Goal: Information Seeking & Learning: Stay updated

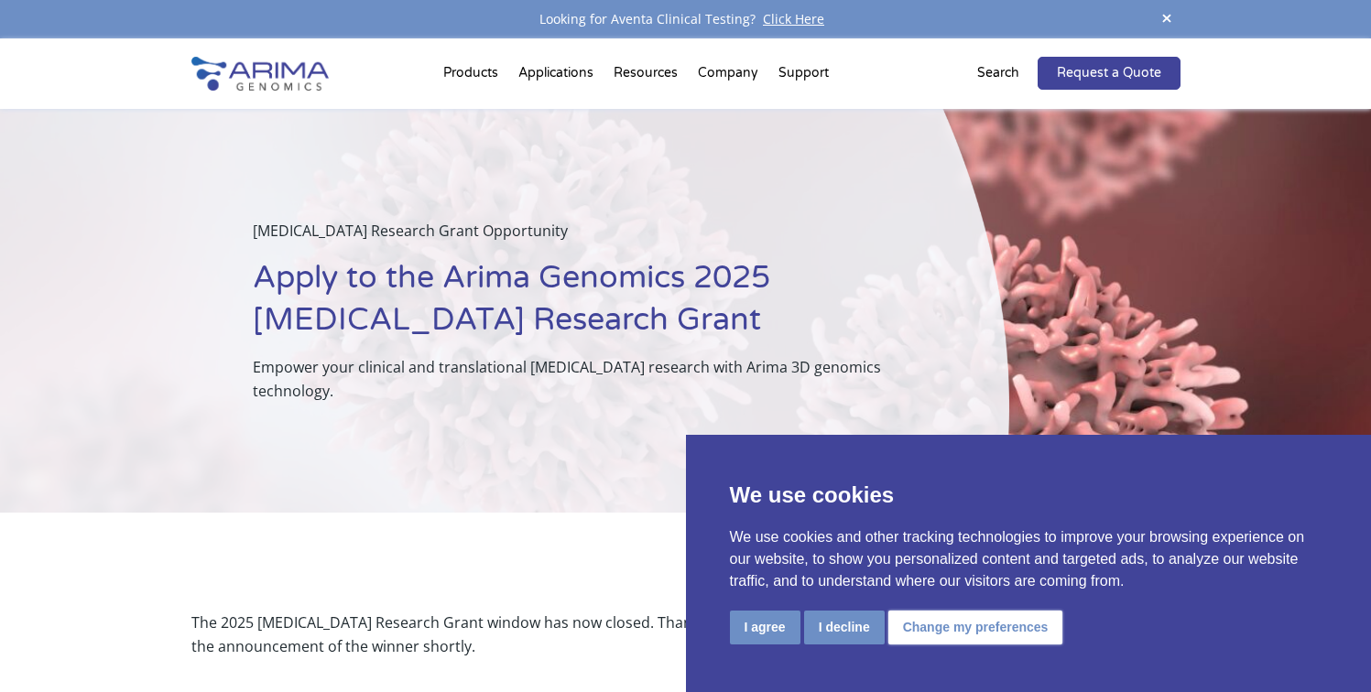
click at [955, 623] on button "Change my preferences" at bounding box center [975, 628] width 175 height 34
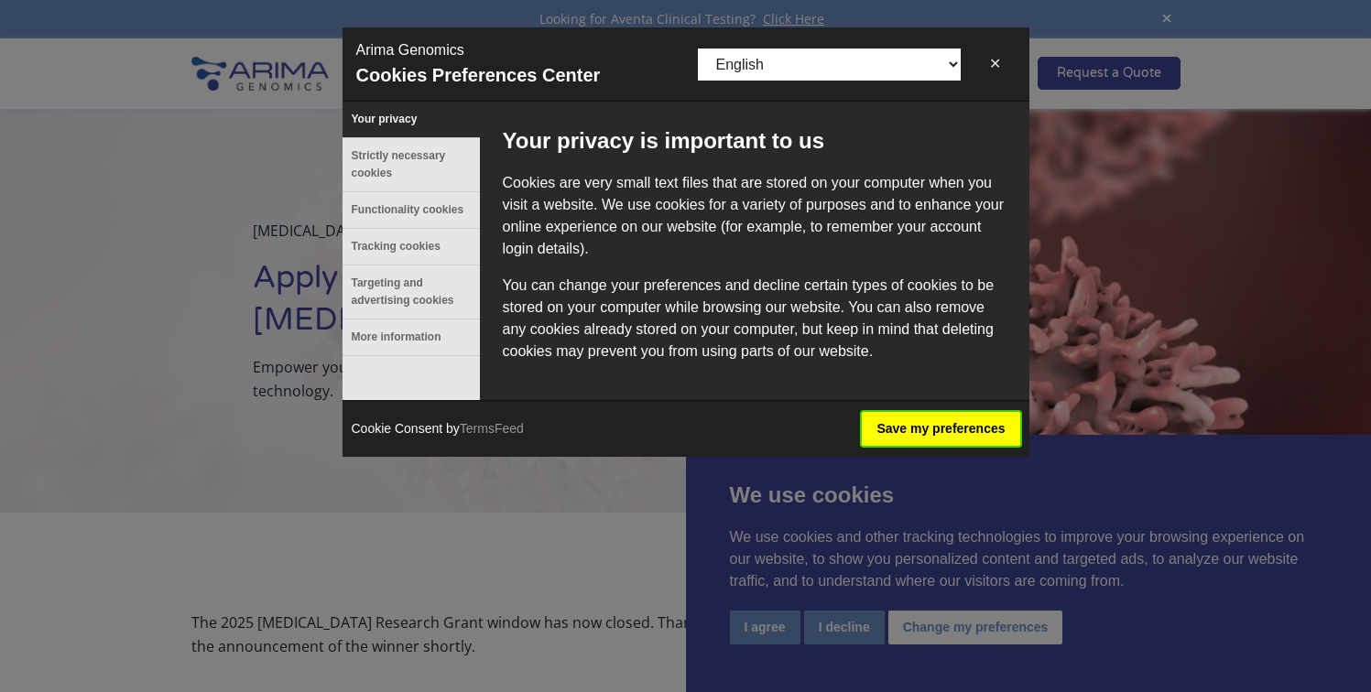
click at [914, 434] on button "Save my preferences" at bounding box center [940, 429] width 157 height 34
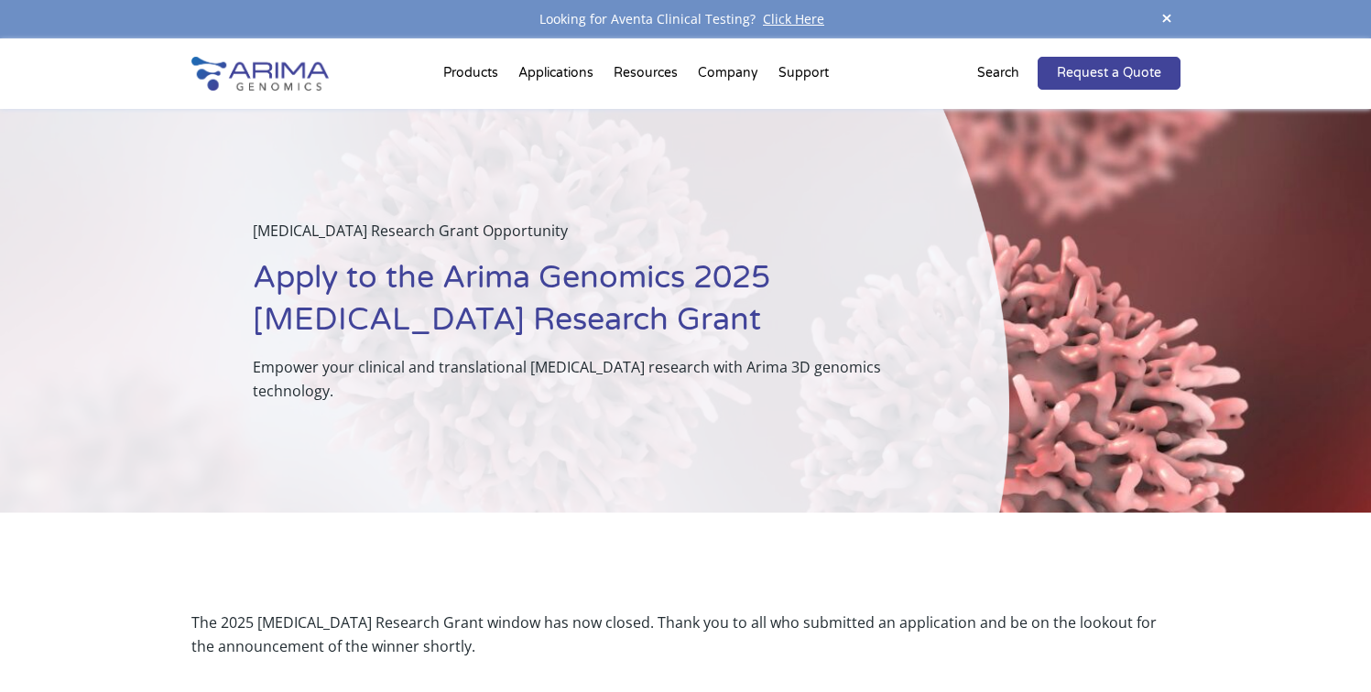
click at [136, 605] on div "The 2025 [MEDICAL_DATA] Research Grant window has now closed. Thank you to all …" at bounding box center [685, 635] width 1371 height 244
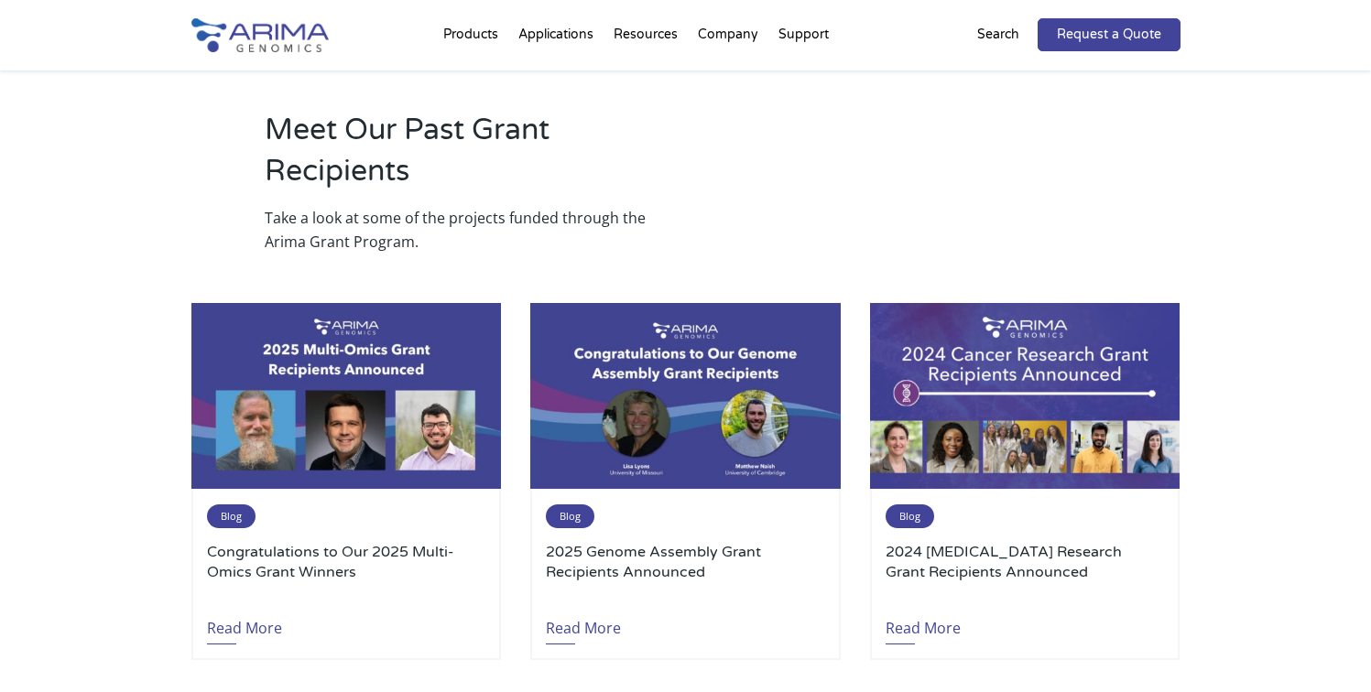
scroll to position [2051, 0]
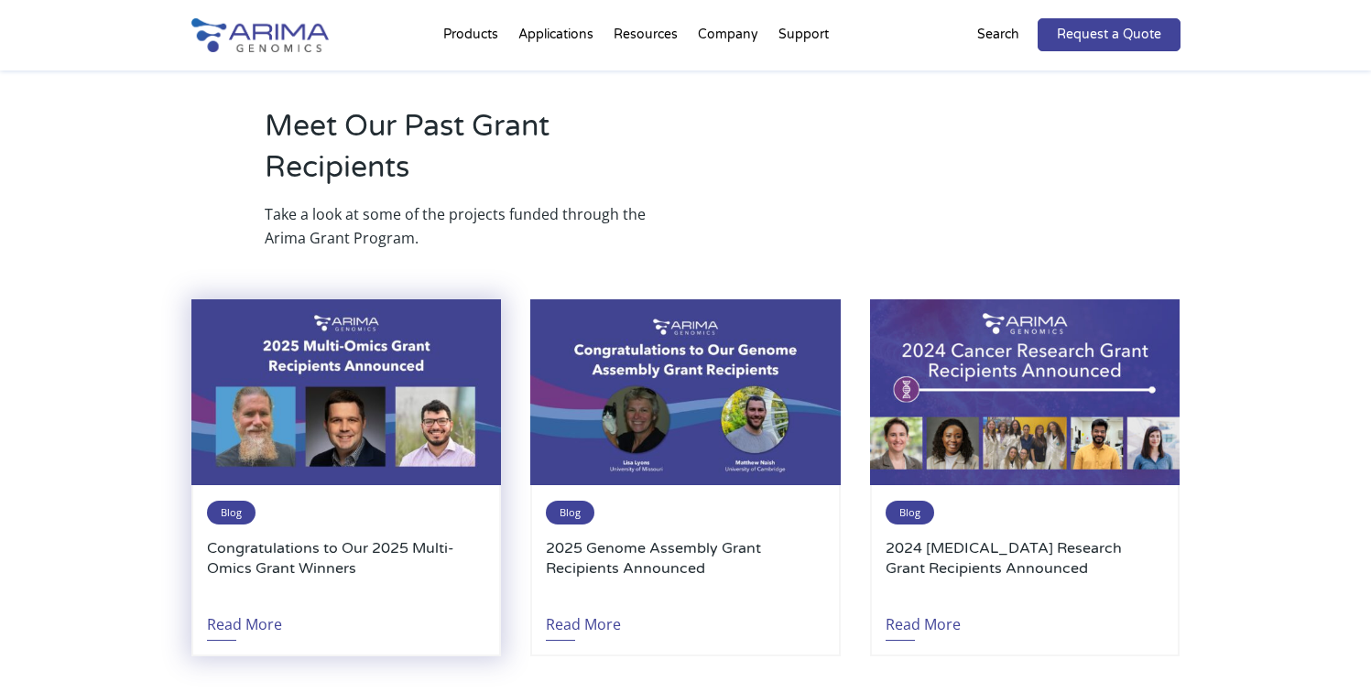
click at [219, 538] on h3 "Congratulations to Our 2025 Multi-Omics Grant Winners" at bounding box center [346, 568] width 278 height 60
